Goal: Obtain resource: Download file/media

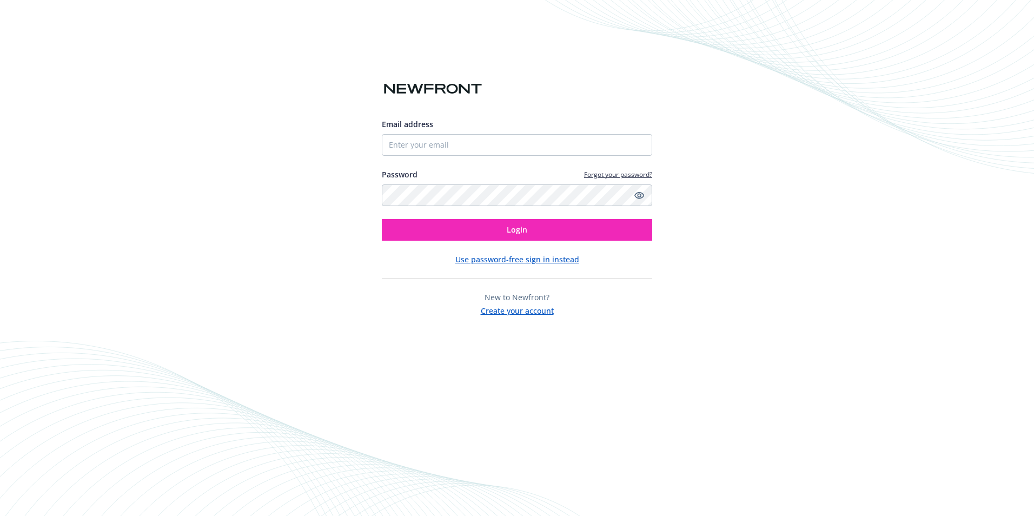
type input "[PERSON_NAME][EMAIL_ADDRESS][DOMAIN_NAME]"
click at [382, 219] on button "Login" at bounding box center [517, 230] width 270 height 22
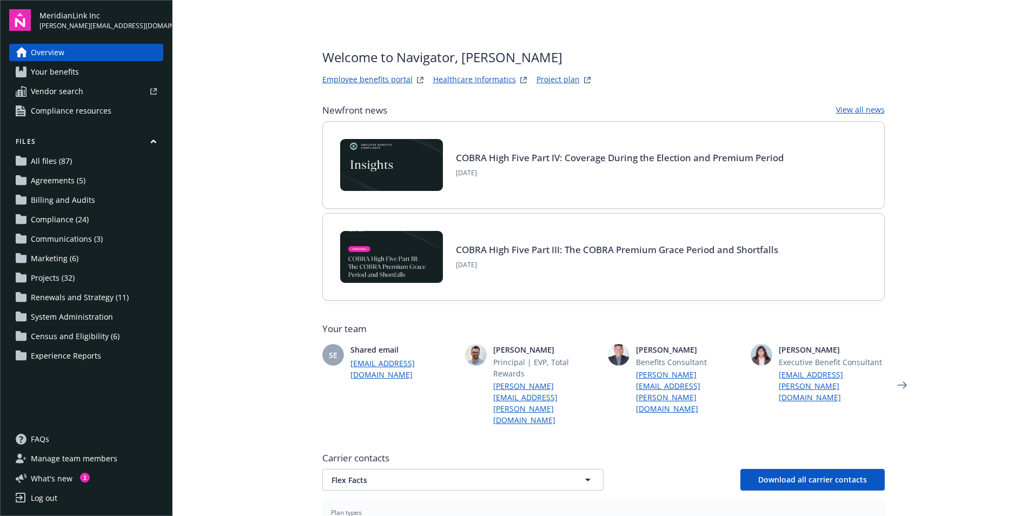
click at [80, 293] on span "Renewals and Strategy (11)" at bounding box center [80, 297] width 98 height 17
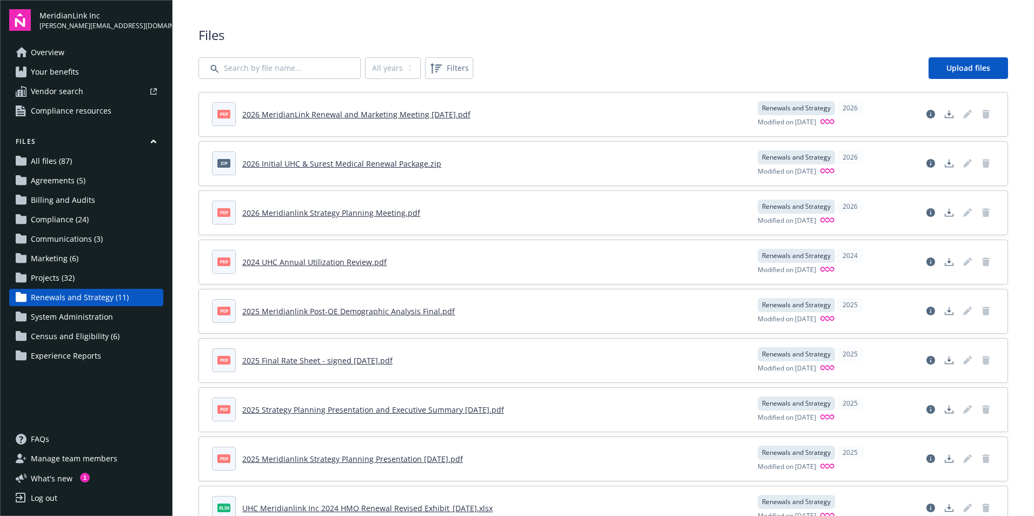
click at [374, 114] on link "2026 MeridianLink Renewal and Marketing Meeting [DATE].pdf" at bounding box center [356, 114] width 228 height 10
